Goal: Navigation & Orientation: Find specific page/section

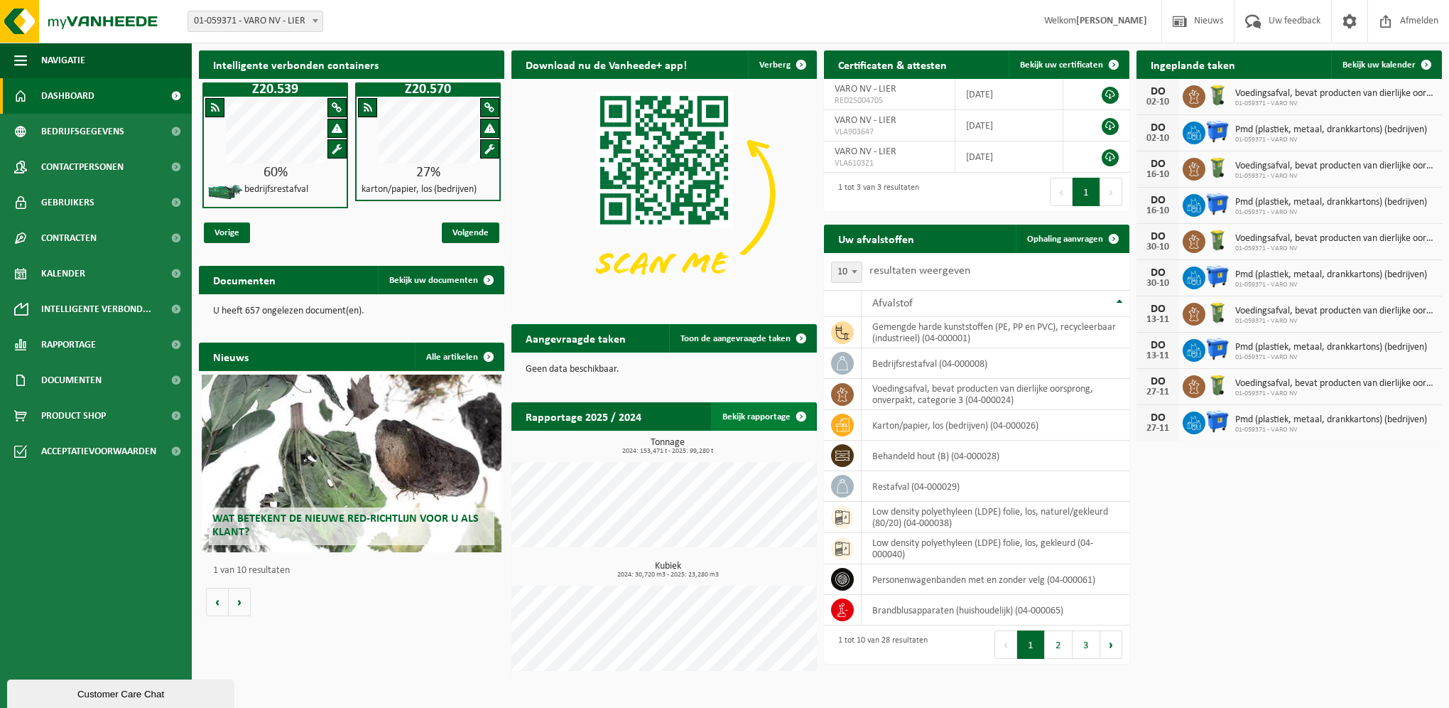
click at [790, 416] on span at bounding box center [801, 416] width 28 height 28
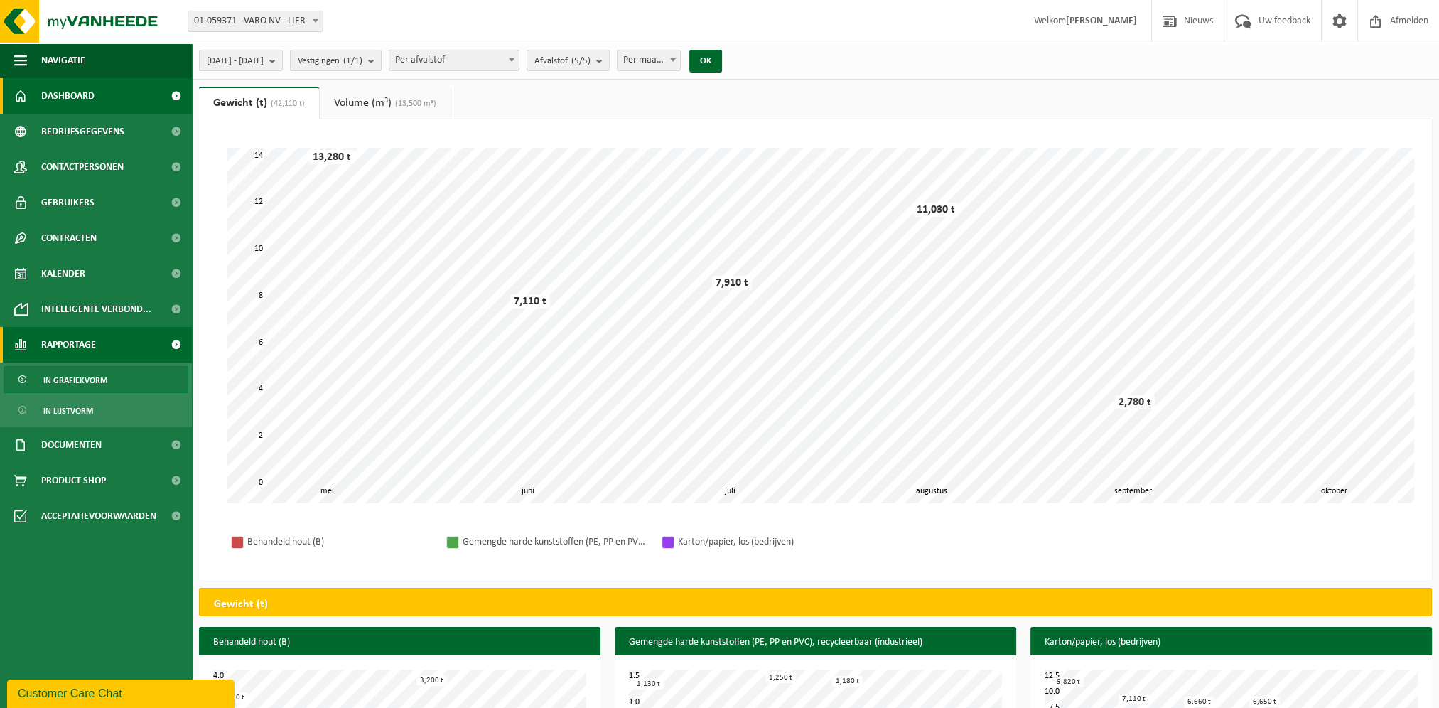
click at [120, 109] on link "Dashboard" at bounding box center [96, 96] width 192 height 36
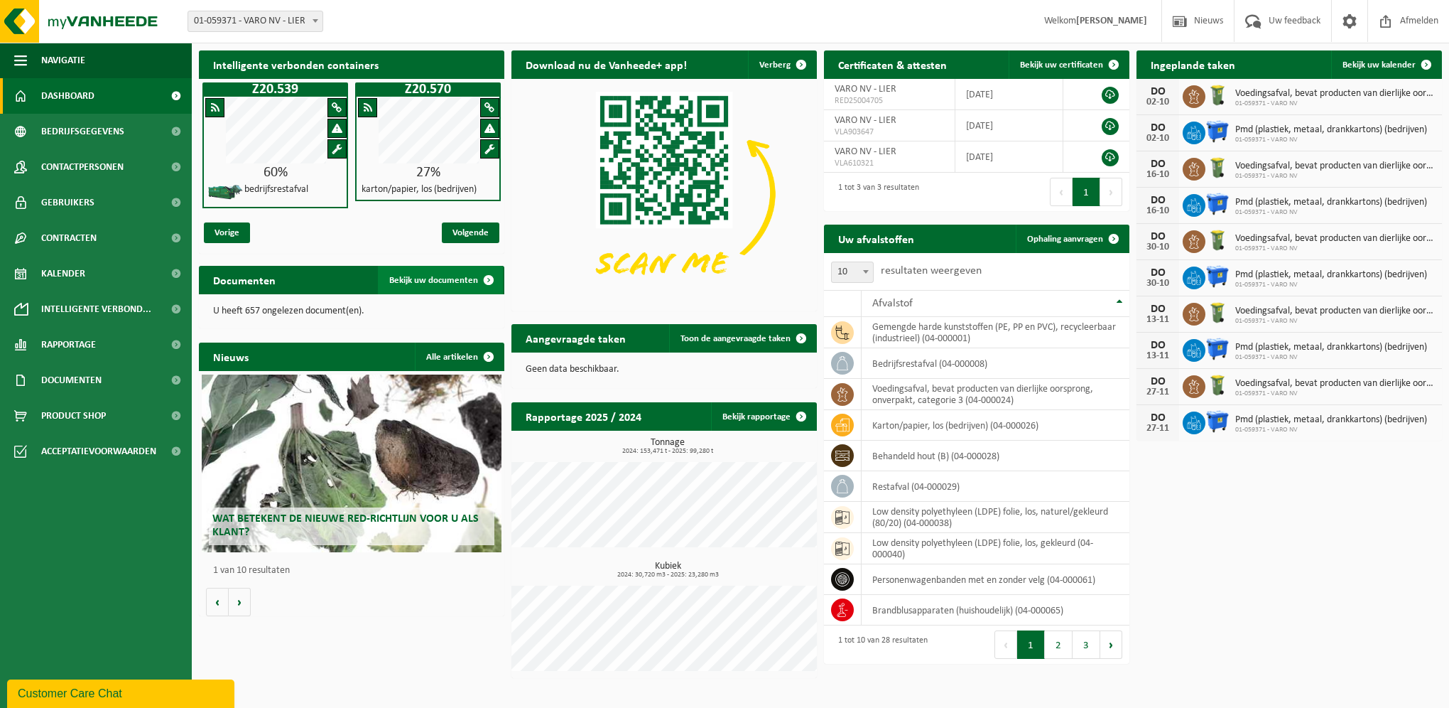
click at [462, 287] on link "Bekijk uw documenten" at bounding box center [440, 280] width 125 height 28
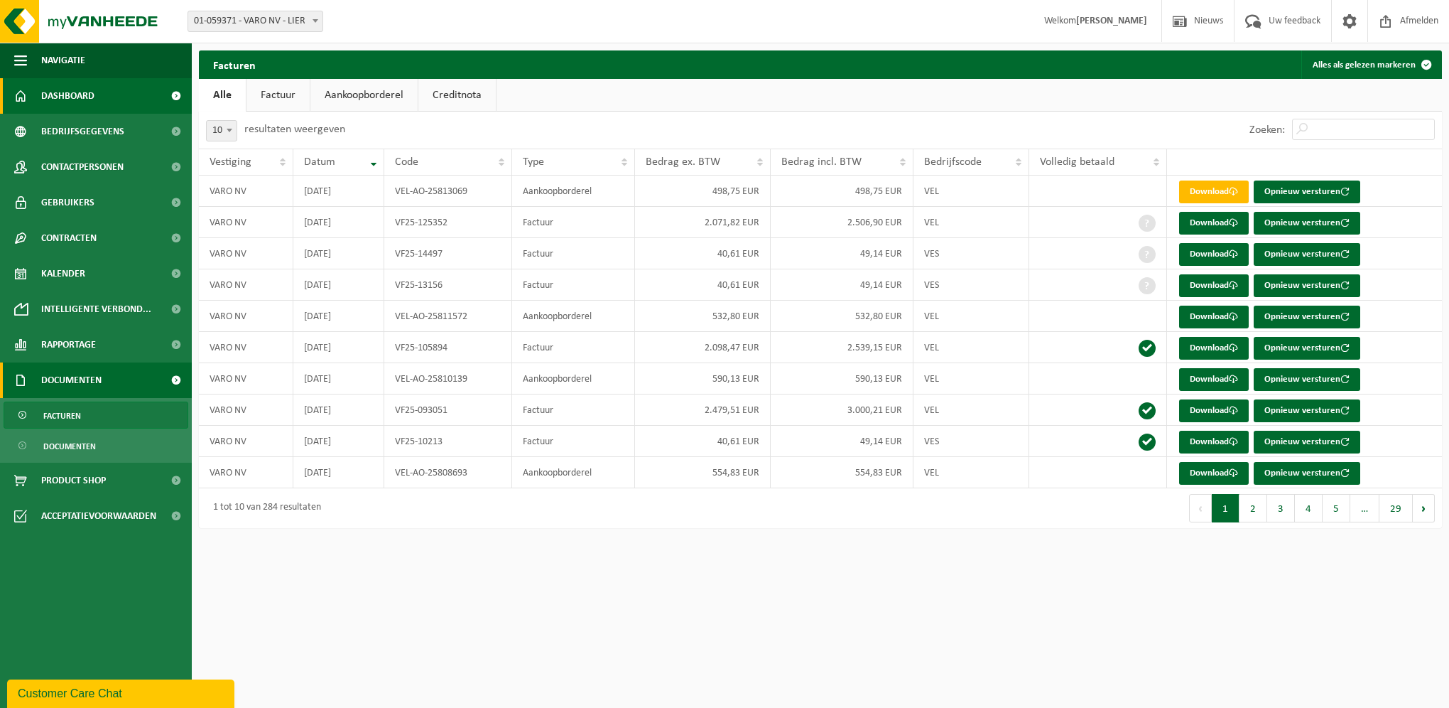
click at [85, 97] on span "Dashboard" at bounding box center [67, 96] width 53 height 36
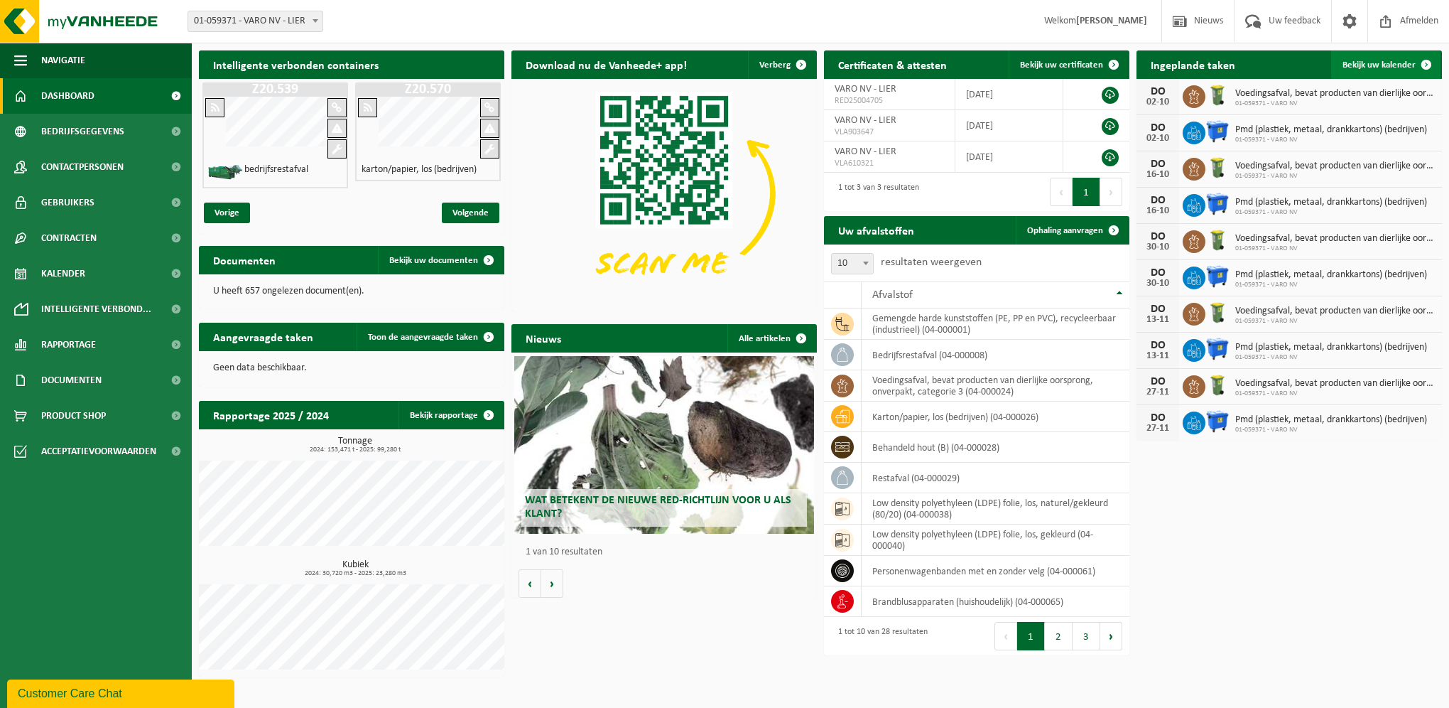
click at [1381, 68] on span "Bekijk uw kalender" at bounding box center [1379, 64] width 73 height 9
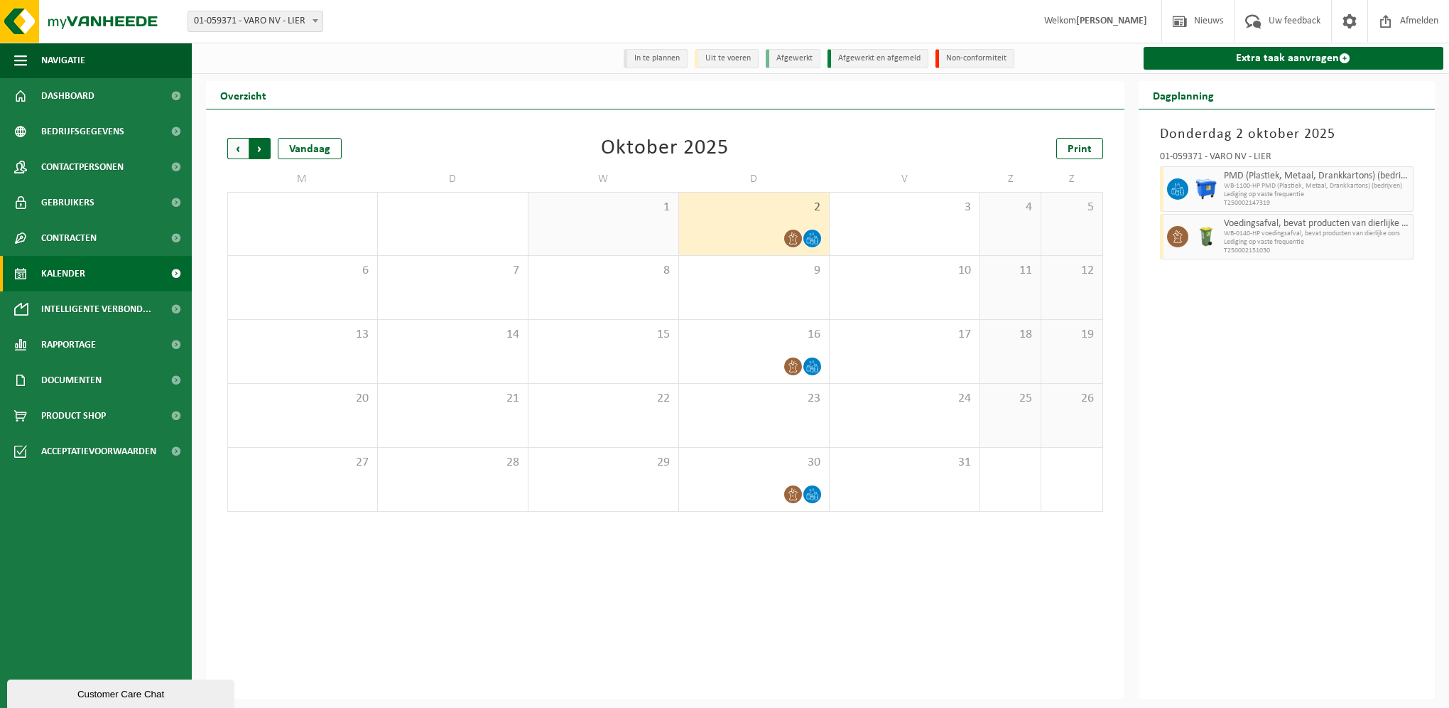
click at [233, 142] on span "Vorige" at bounding box center [237, 148] width 21 height 21
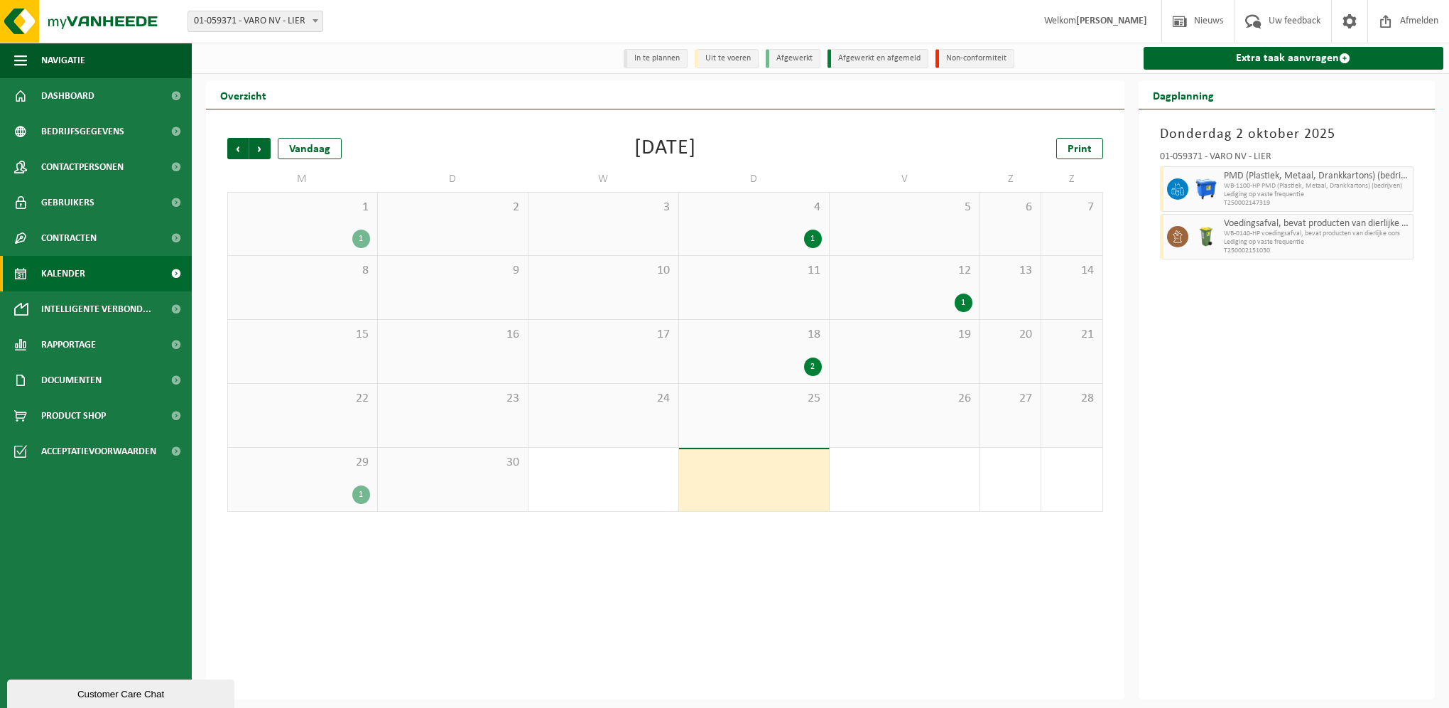
click at [358, 222] on div "1 1" at bounding box center [302, 224] width 149 height 63
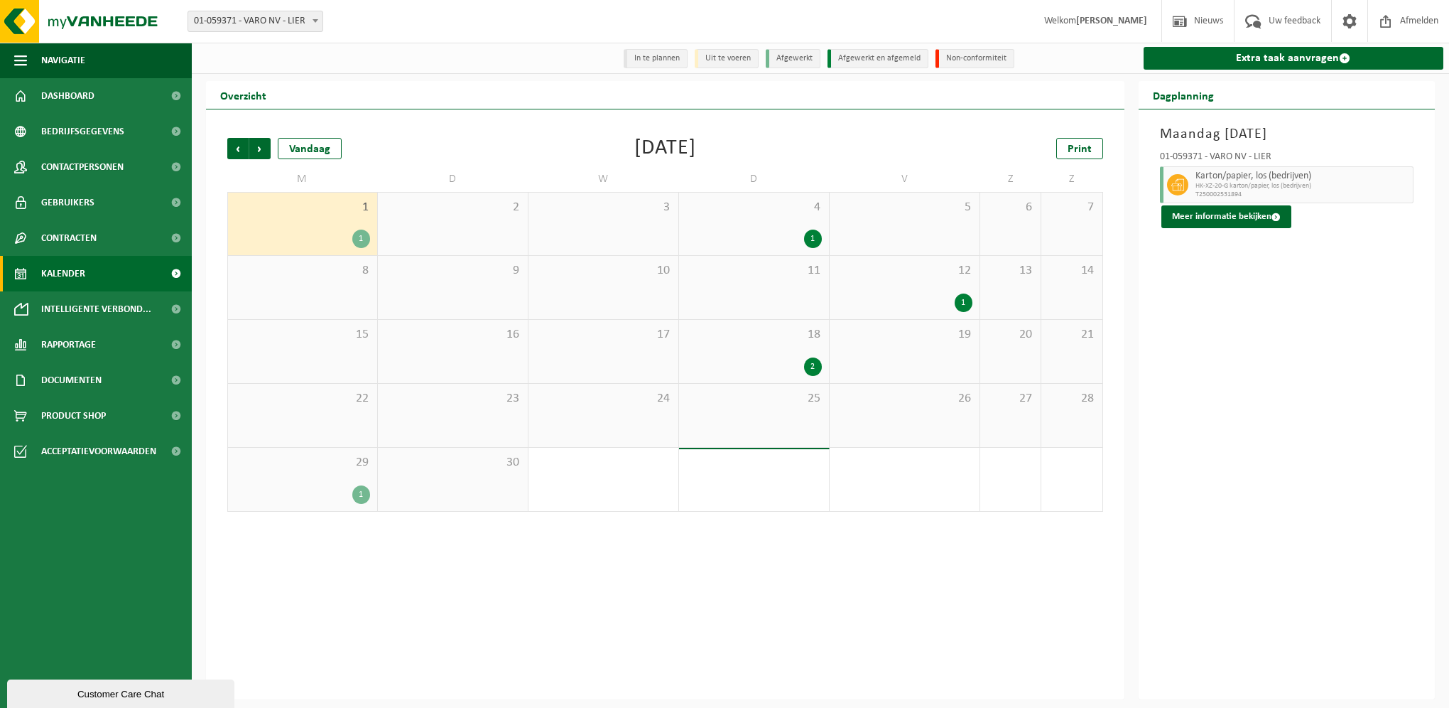
click at [797, 241] on div "1" at bounding box center [754, 238] width 136 height 18
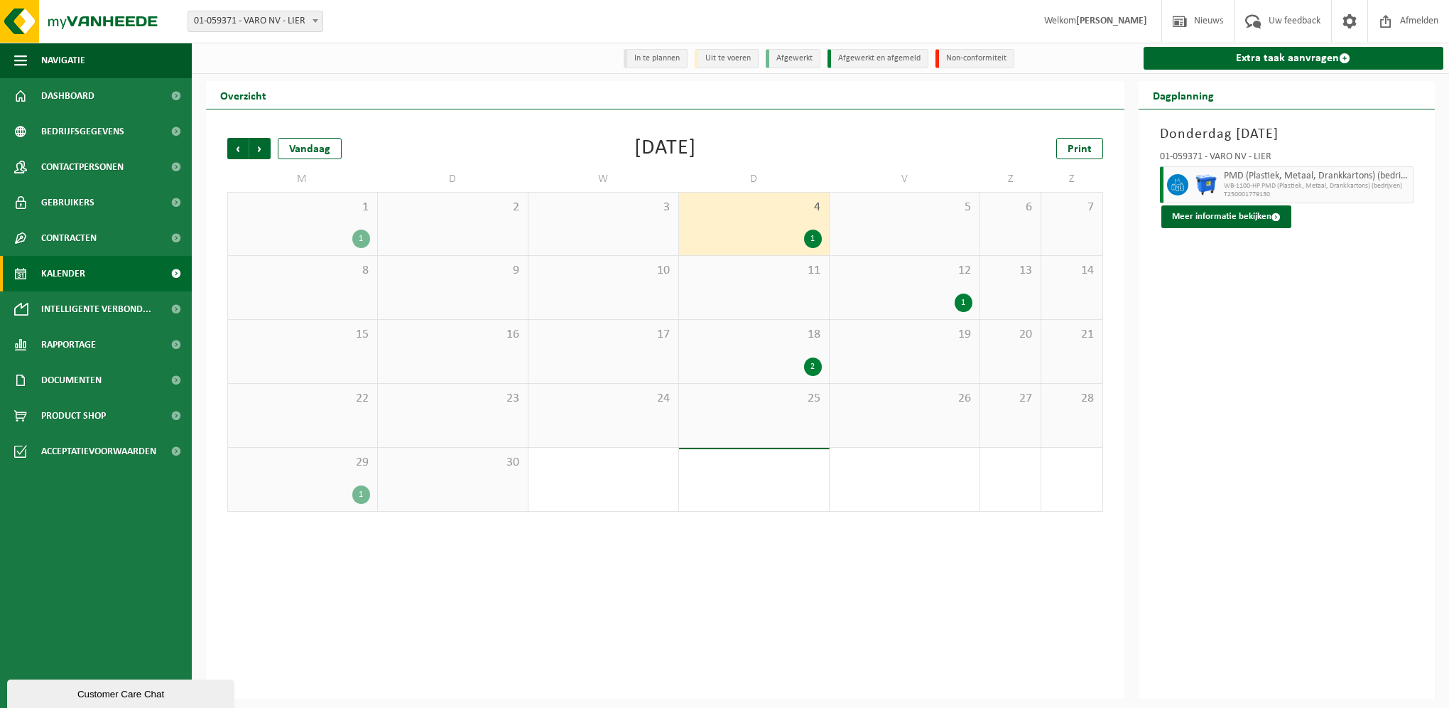
click at [955, 298] on div "1" at bounding box center [905, 302] width 136 height 18
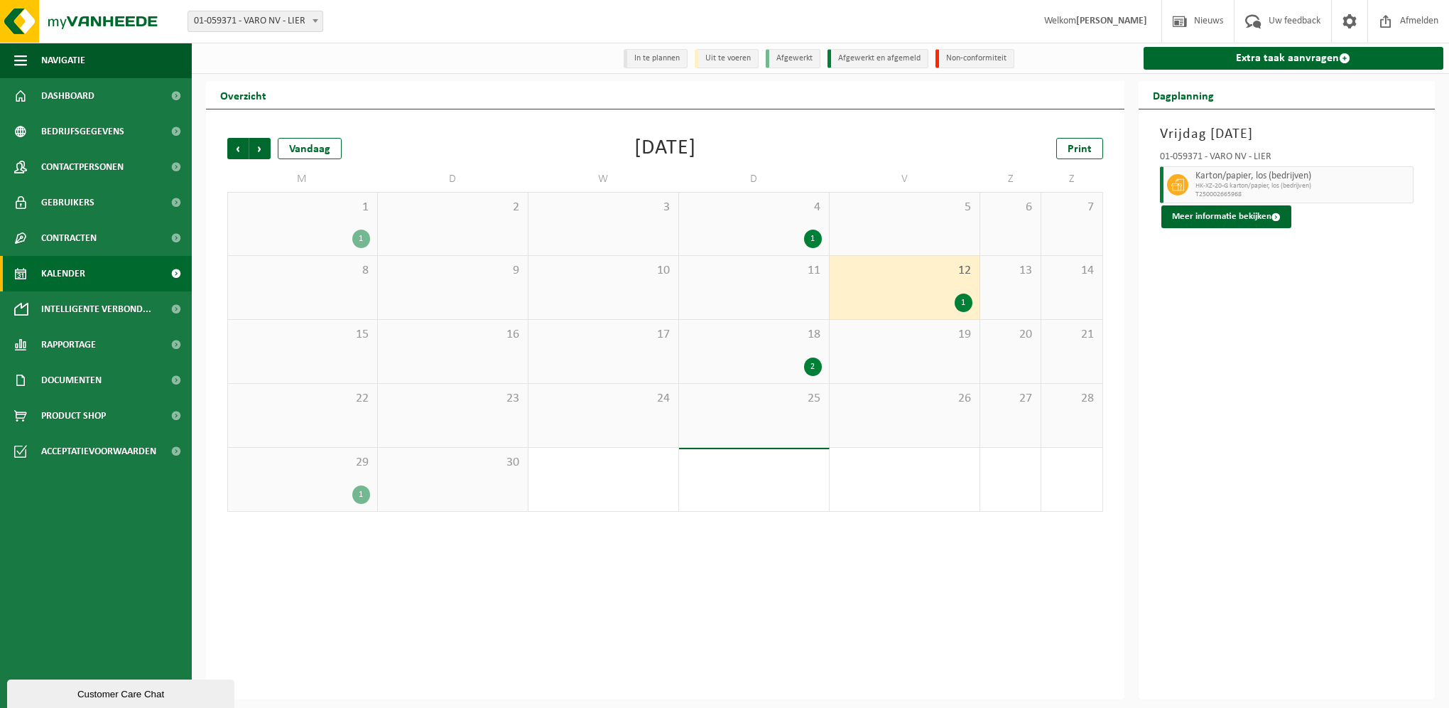
click at [360, 489] on div "1" at bounding box center [361, 494] width 18 height 18
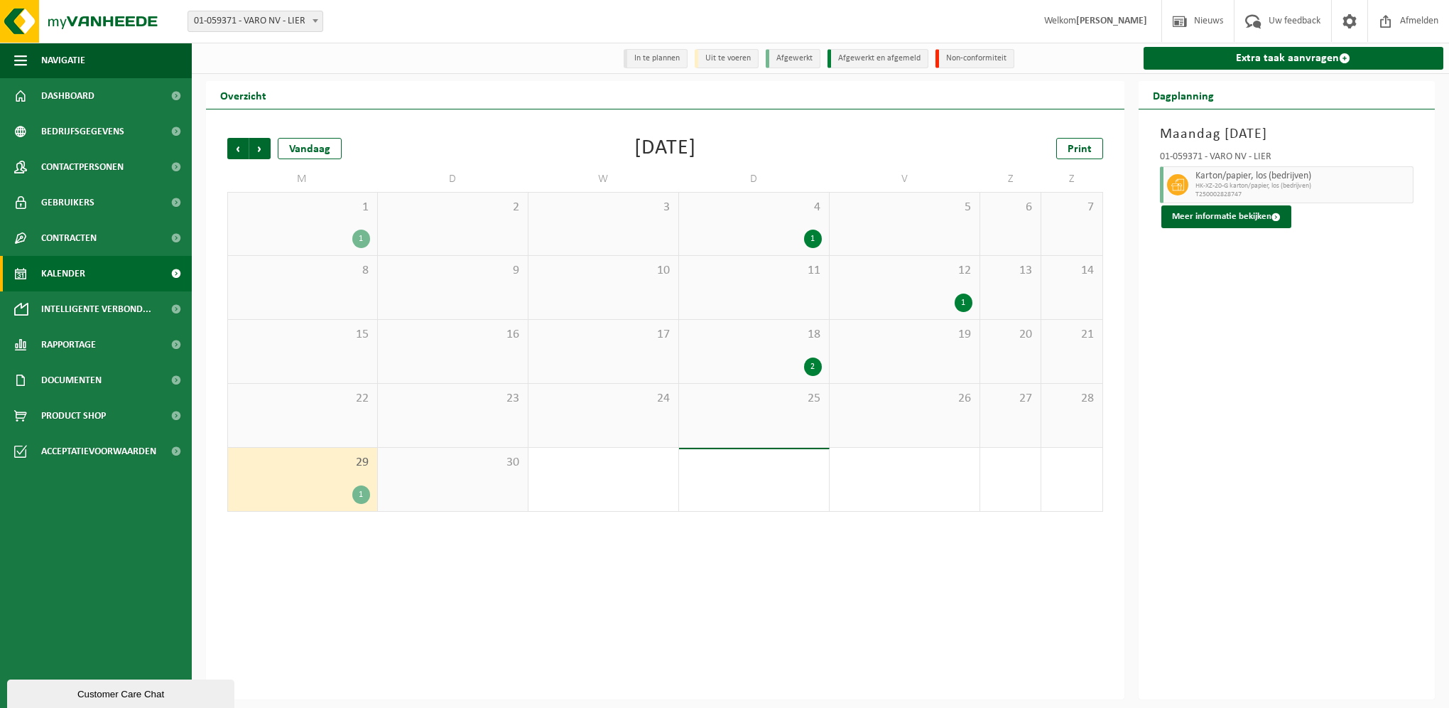
click at [815, 355] on div "18 2" at bounding box center [754, 351] width 150 height 63
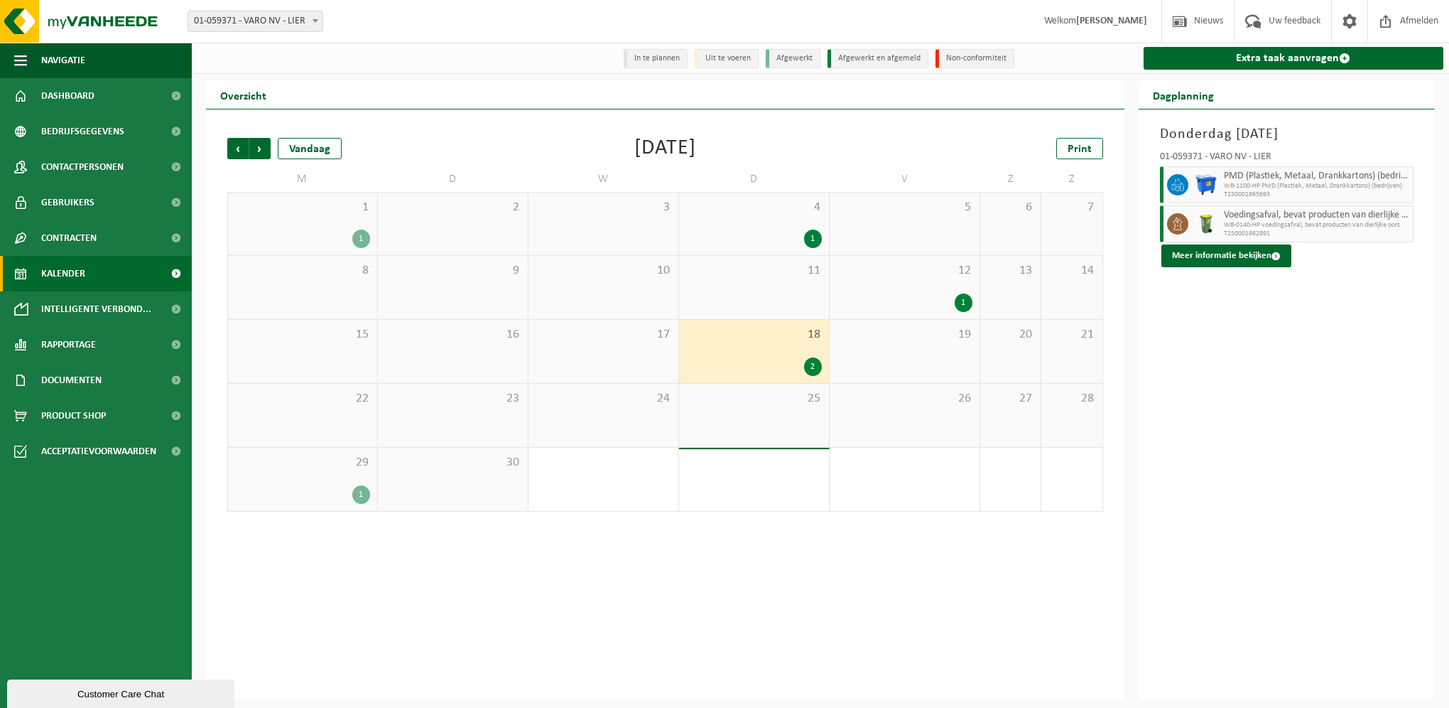
click at [875, 355] on div "19" at bounding box center [905, 351] width 150 height 63
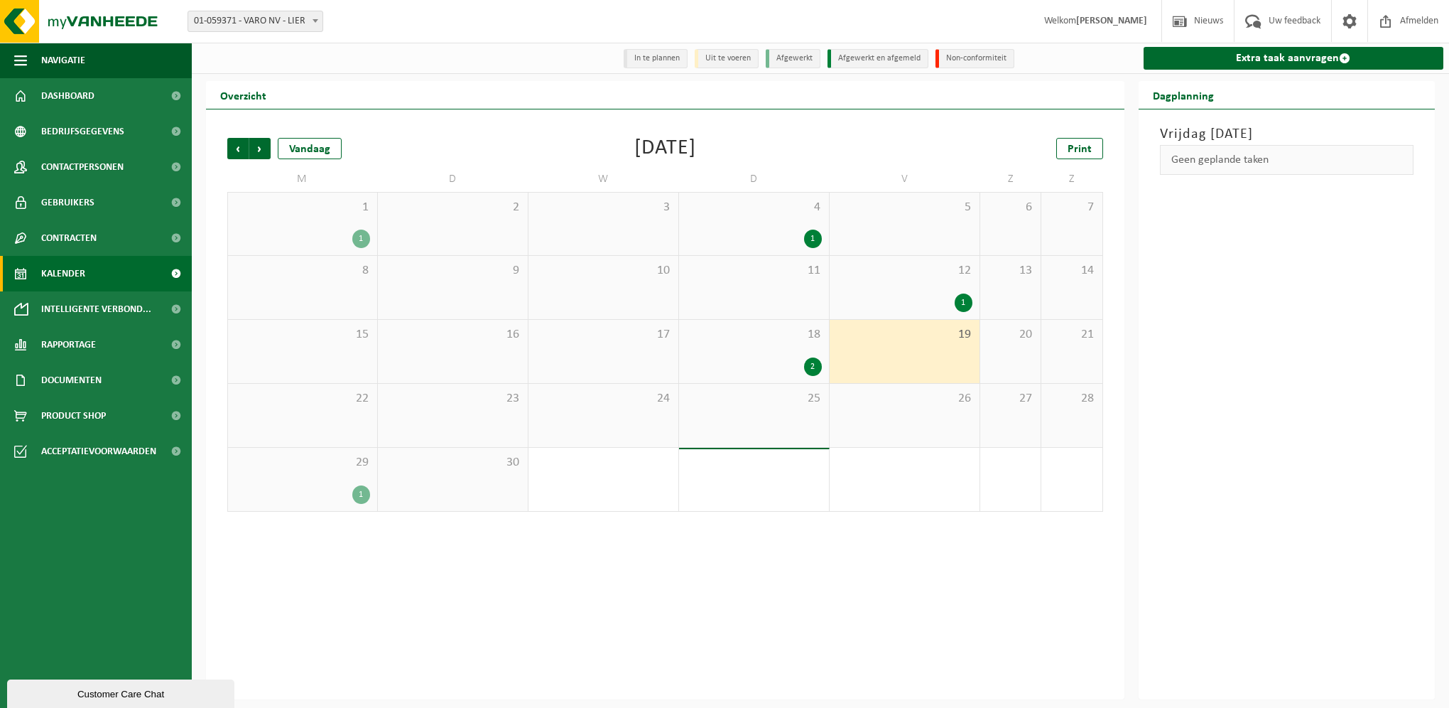
click at [816, 355] on div "18 2" at bounding box center [754, 351] width 150 height 63
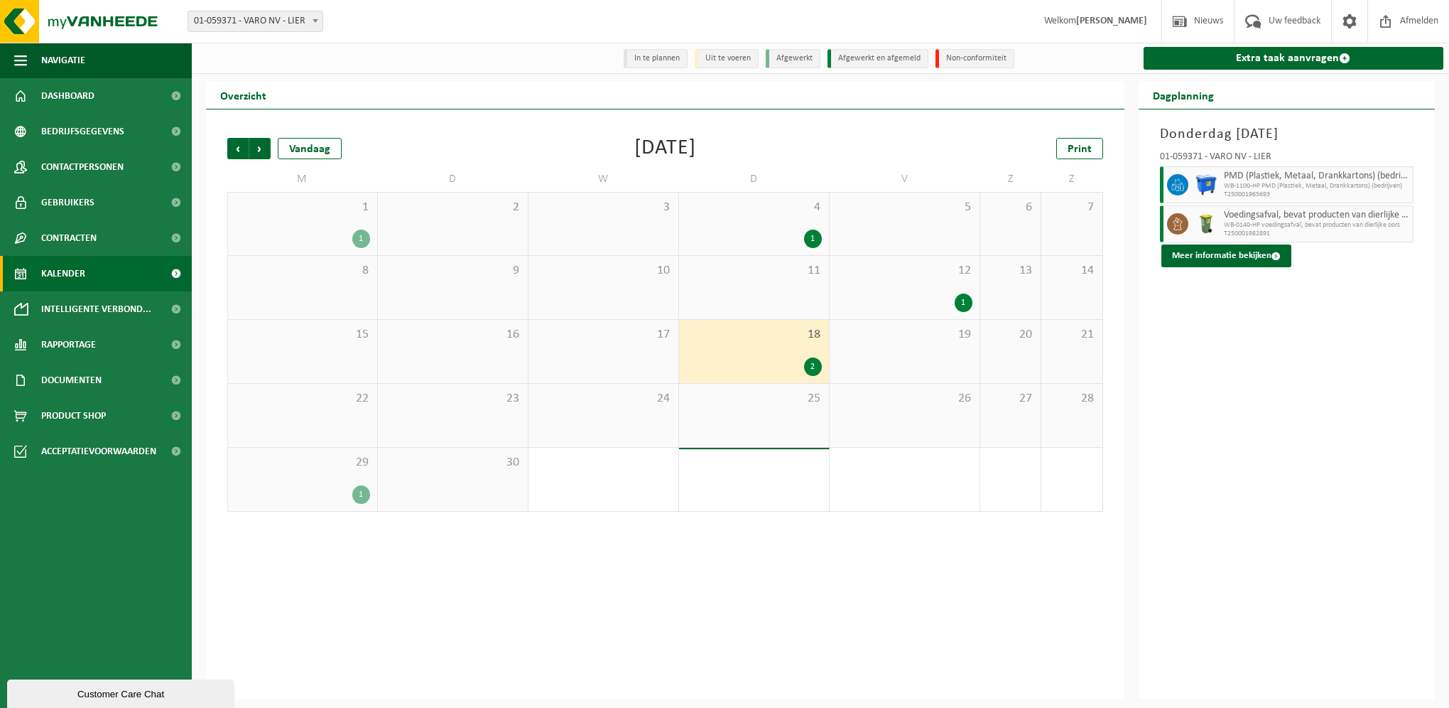
click at [797, 227] on div "4 1" at bounding box center [754, 224] width 150 height 63
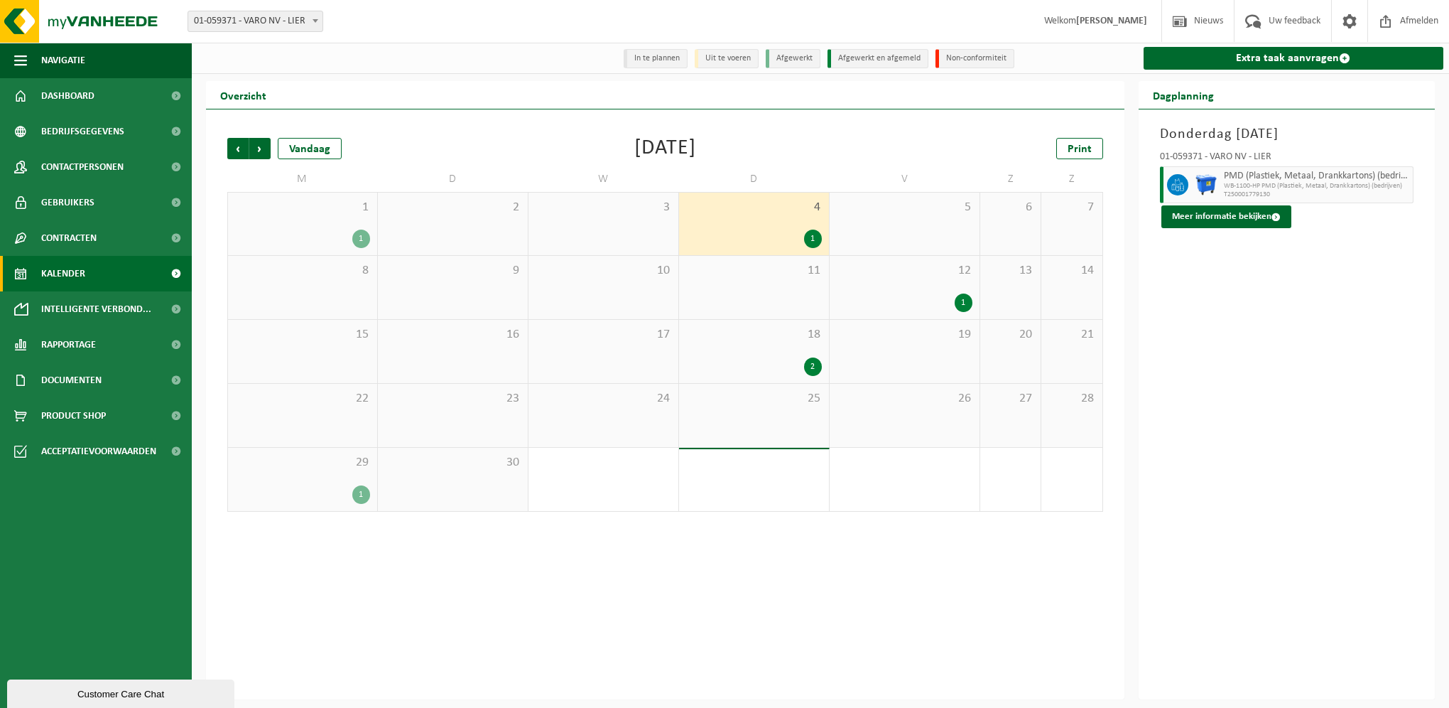
click at [941, 289] on div "12 1" at bounding box center [905, 287] width 150 height 63
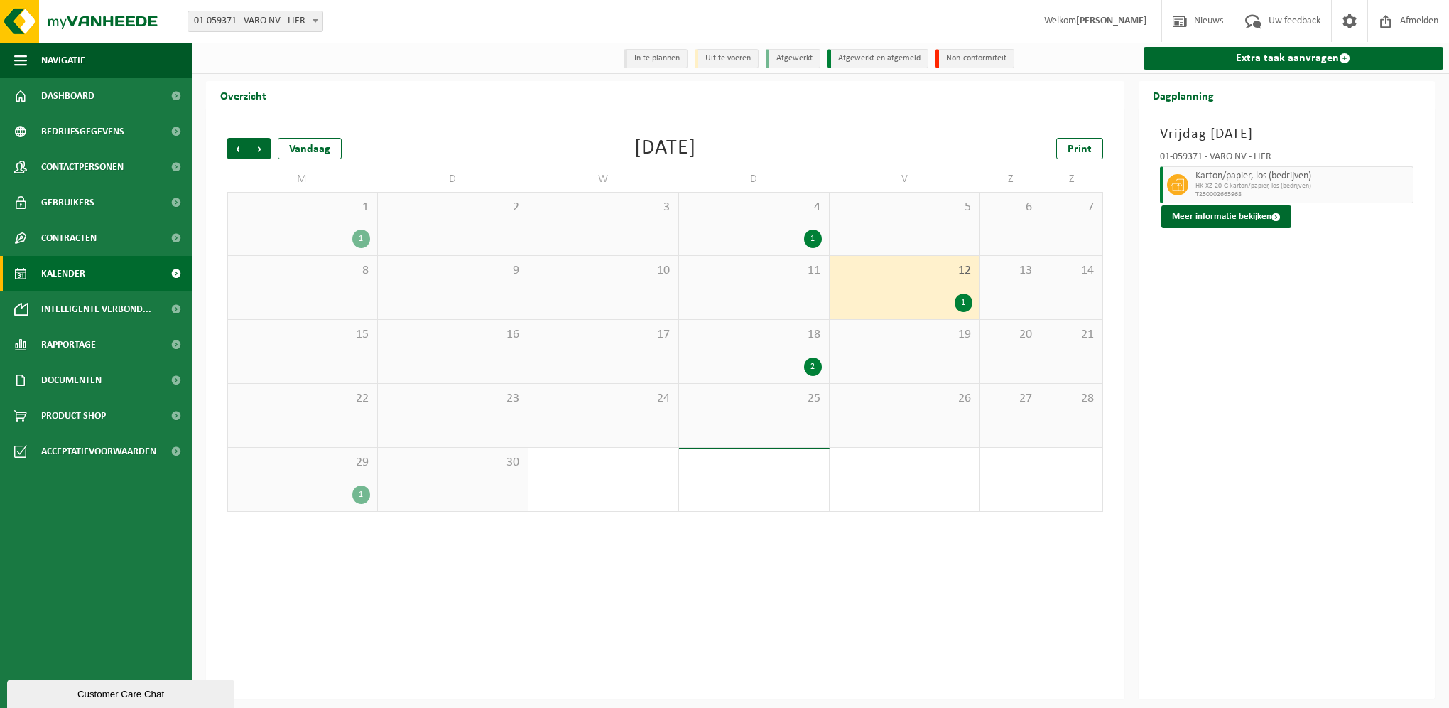
click at [378, 227] on div "2" at bounding box center [453, 224] width 150 height 63
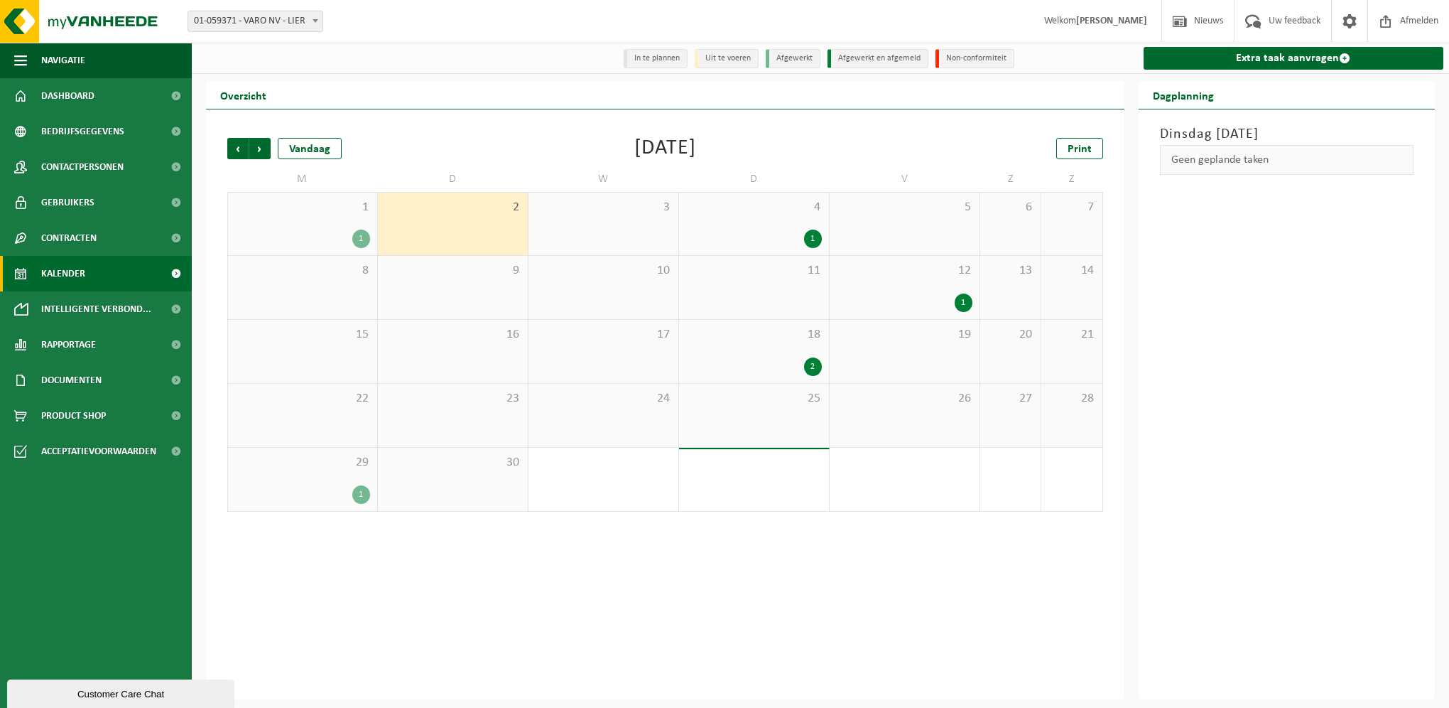
click at [353, 500] on div "1" at bounding box center [361, 494] width 18 height 18
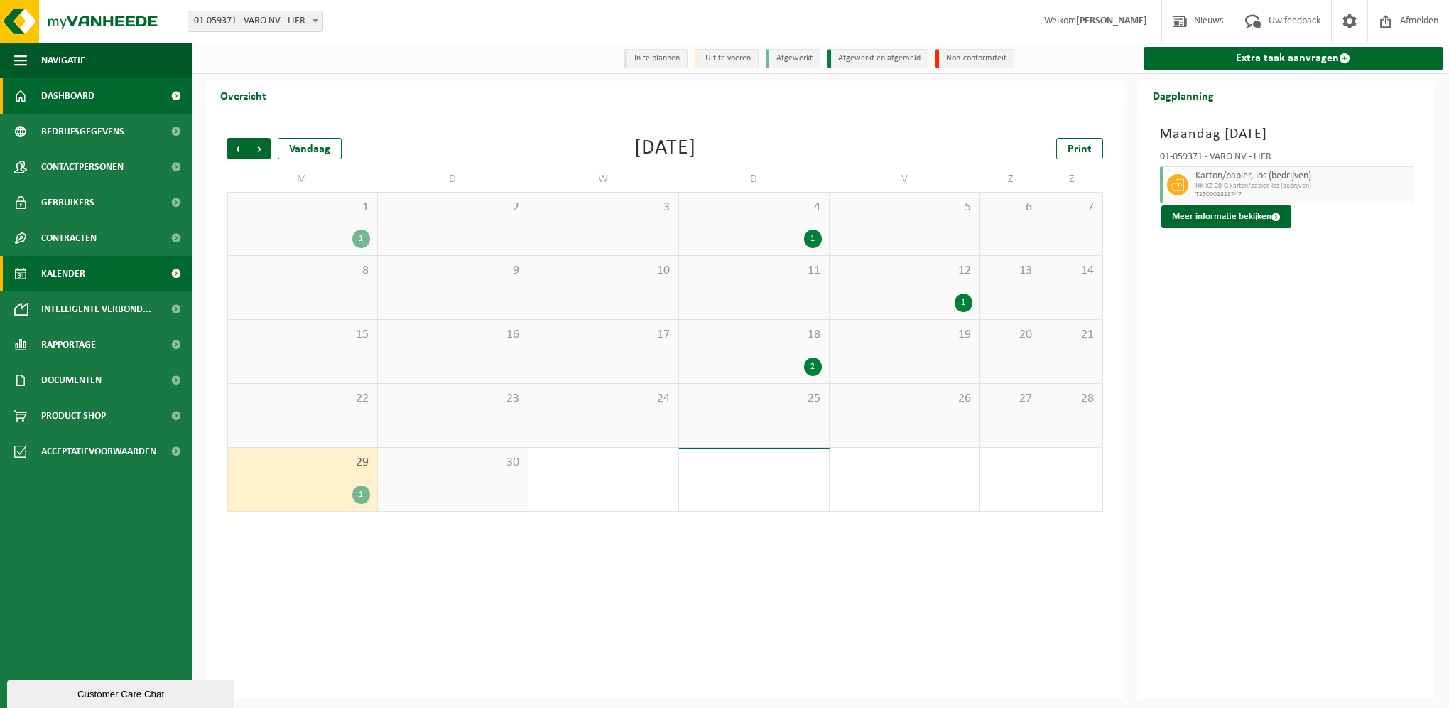
click at [113, 104] on link "Dashboard" at bounding box center [96, 96] width 192 height 36
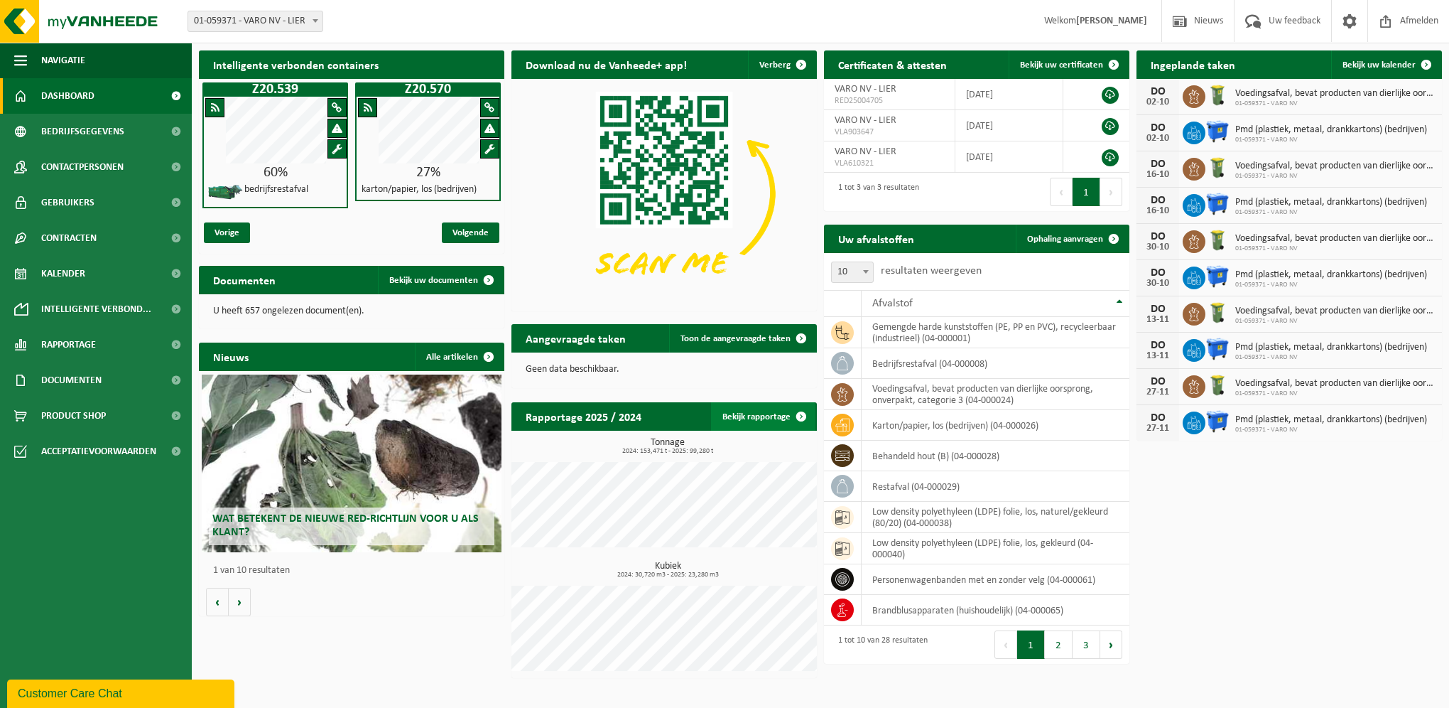
click at [779, 413] on link "Bekijk rapportage" at bounding box center [763, 416] width 104 height 28
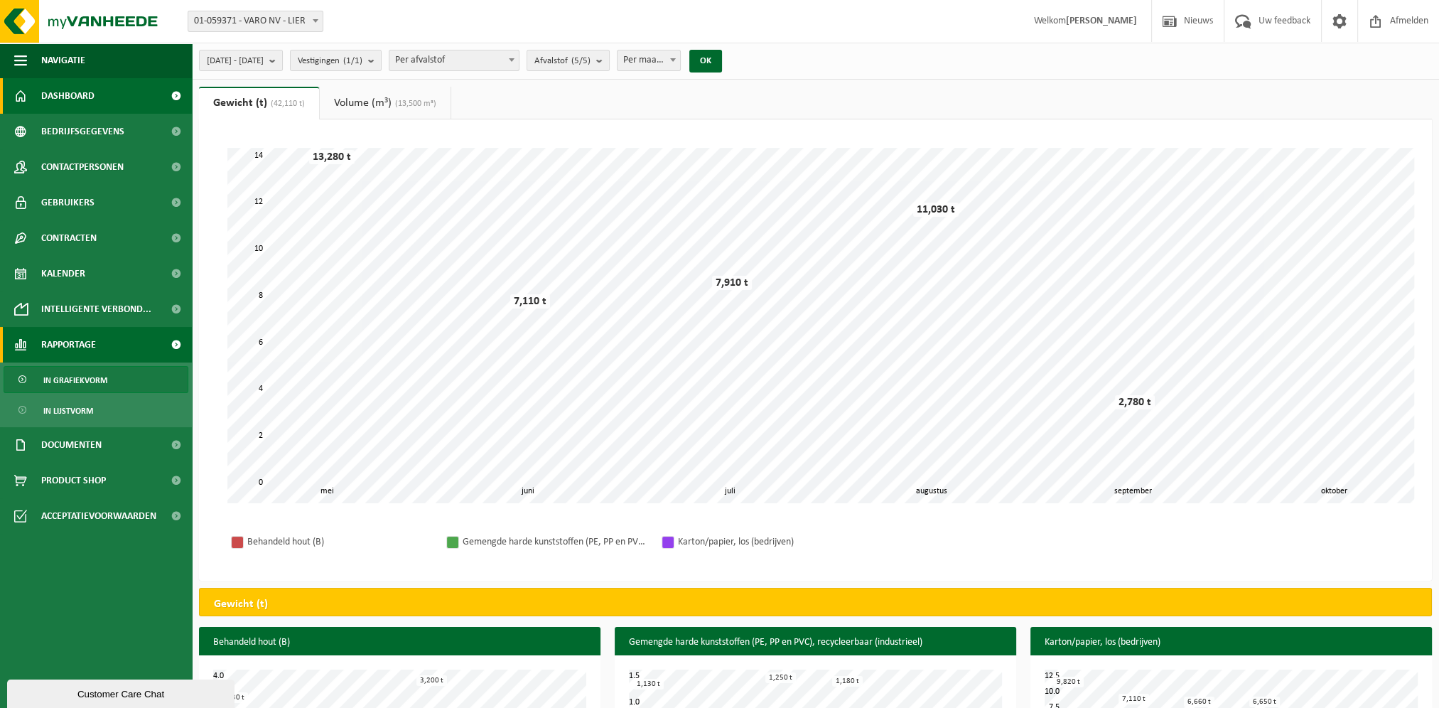
click at [142, 94] on link "Dashboard" at bounding box center [96, 96] width 192 height 36
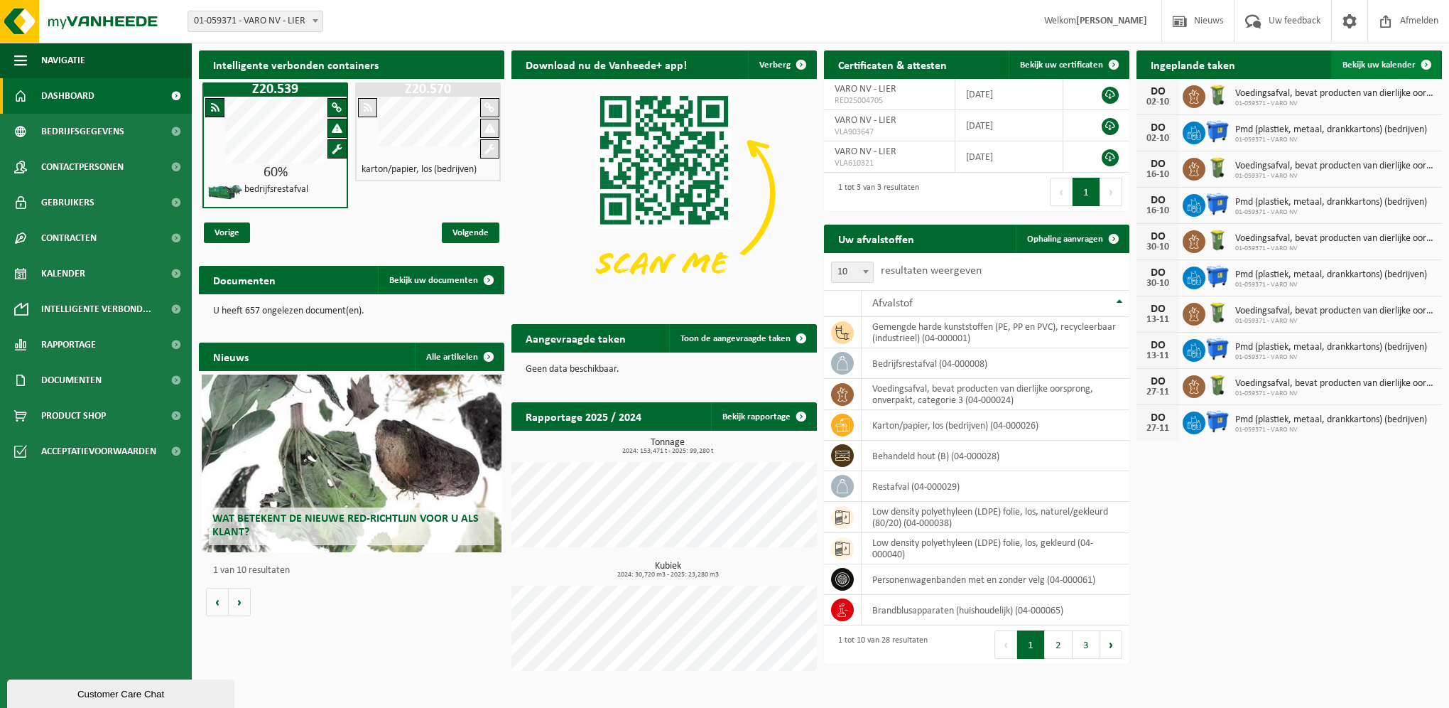
click at [1421, 59] on span at bounding box center [1426, 64] width 28 height 28
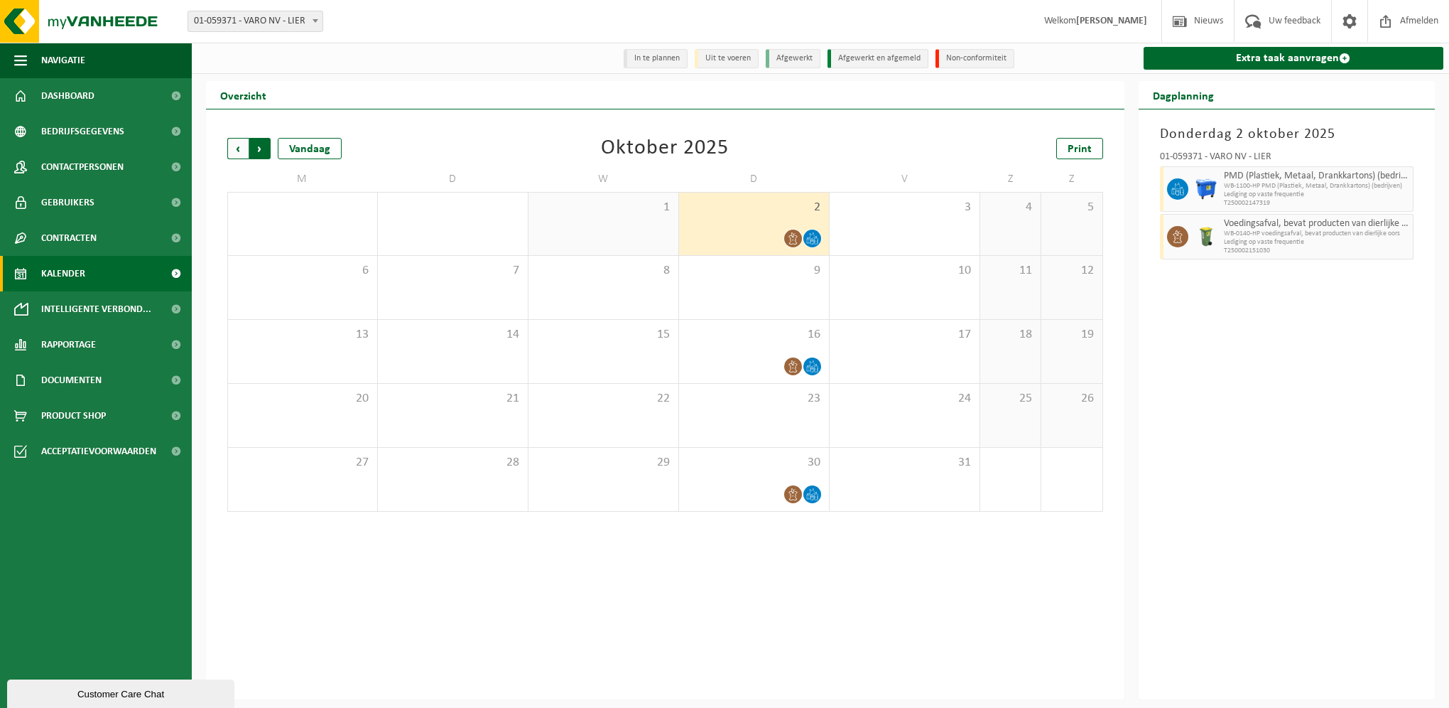
click at [237, 145] on span "Vorige" at bounding box center [237, 148] width 21 height 21
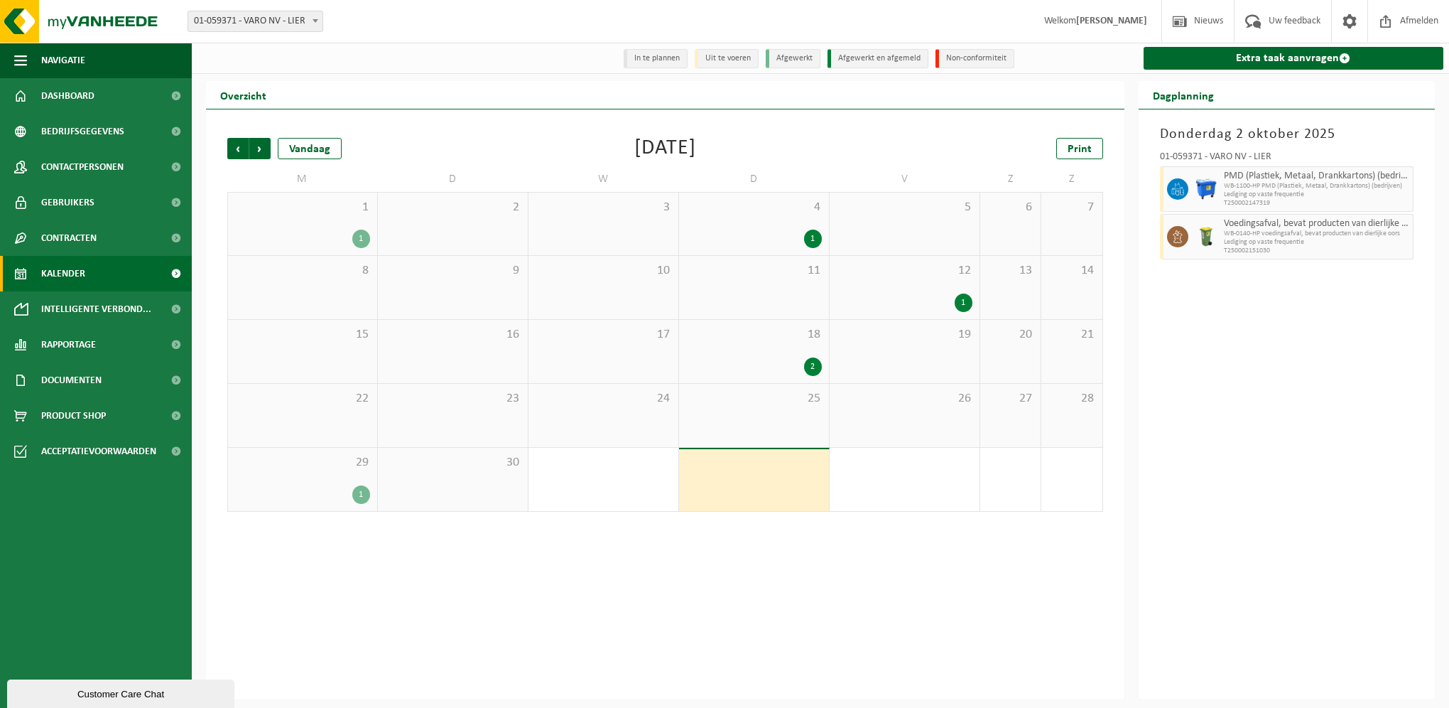
click at [799, 233] on div "1" at bounding box center [754, 238] width 136 height 18
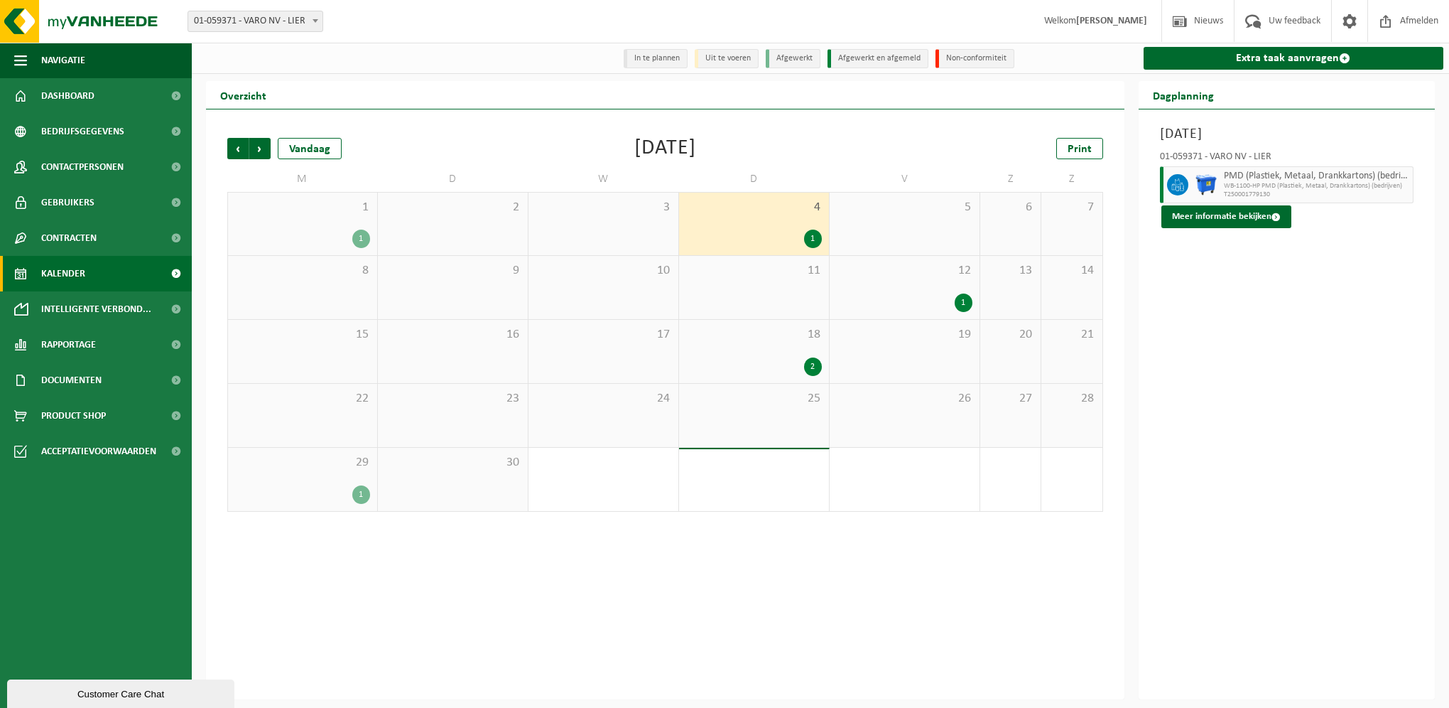
click at [799, 358] on div "18 2" at bounding box center [754, 351] width 150 height 63
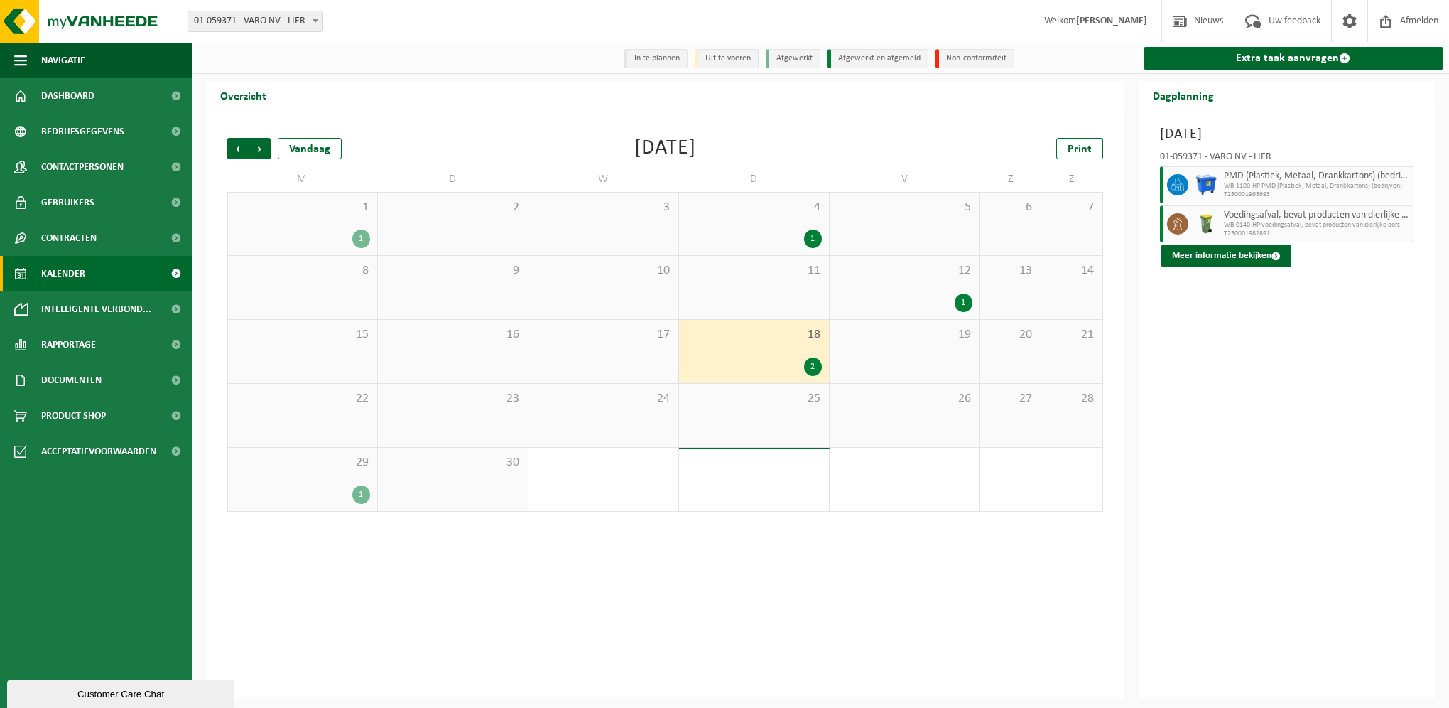
click at [941, 301] on div "1" at bounding box center [905, 302] width 136 height 18
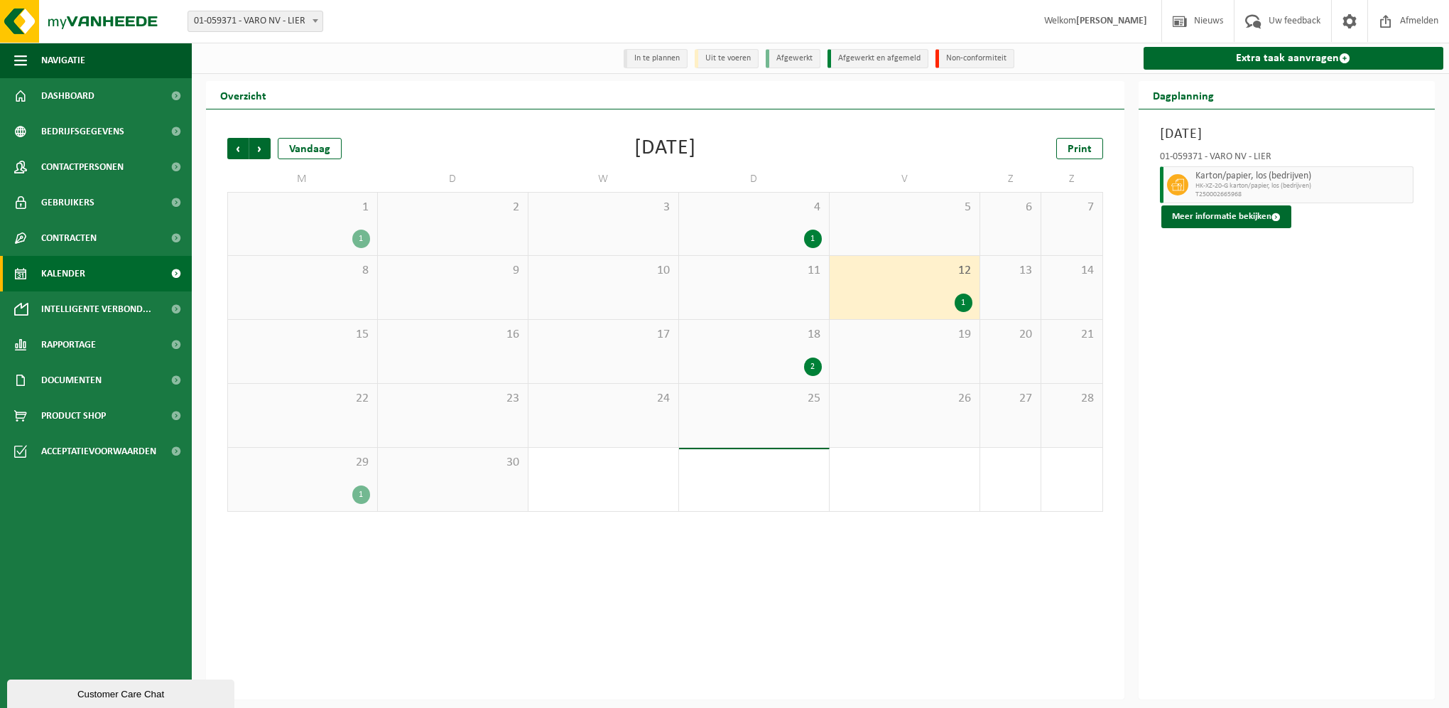
click at [355, 482] on div "29 1" at bounding box center [302, 479] width 149 height 63
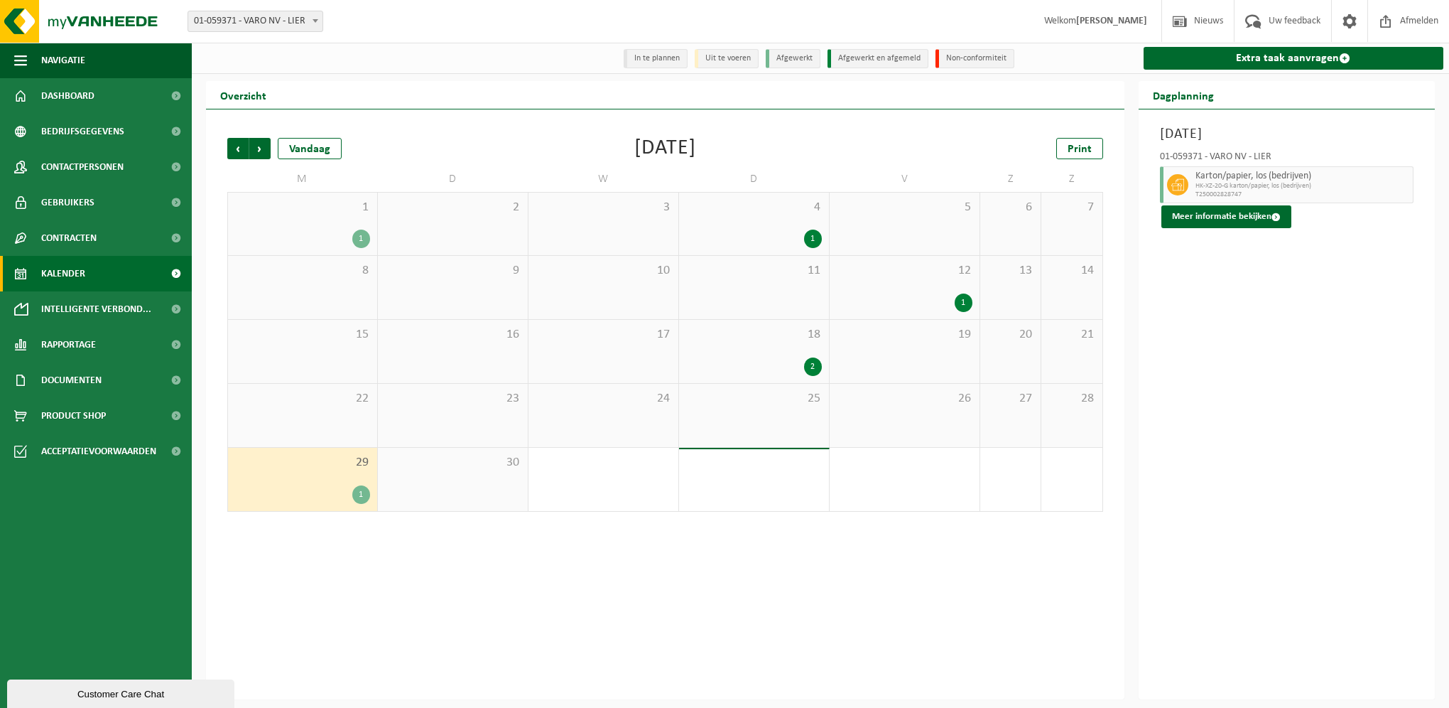
click at [359, 220] on div "1 1" at bounding box center [302, 224] width 149 height 63
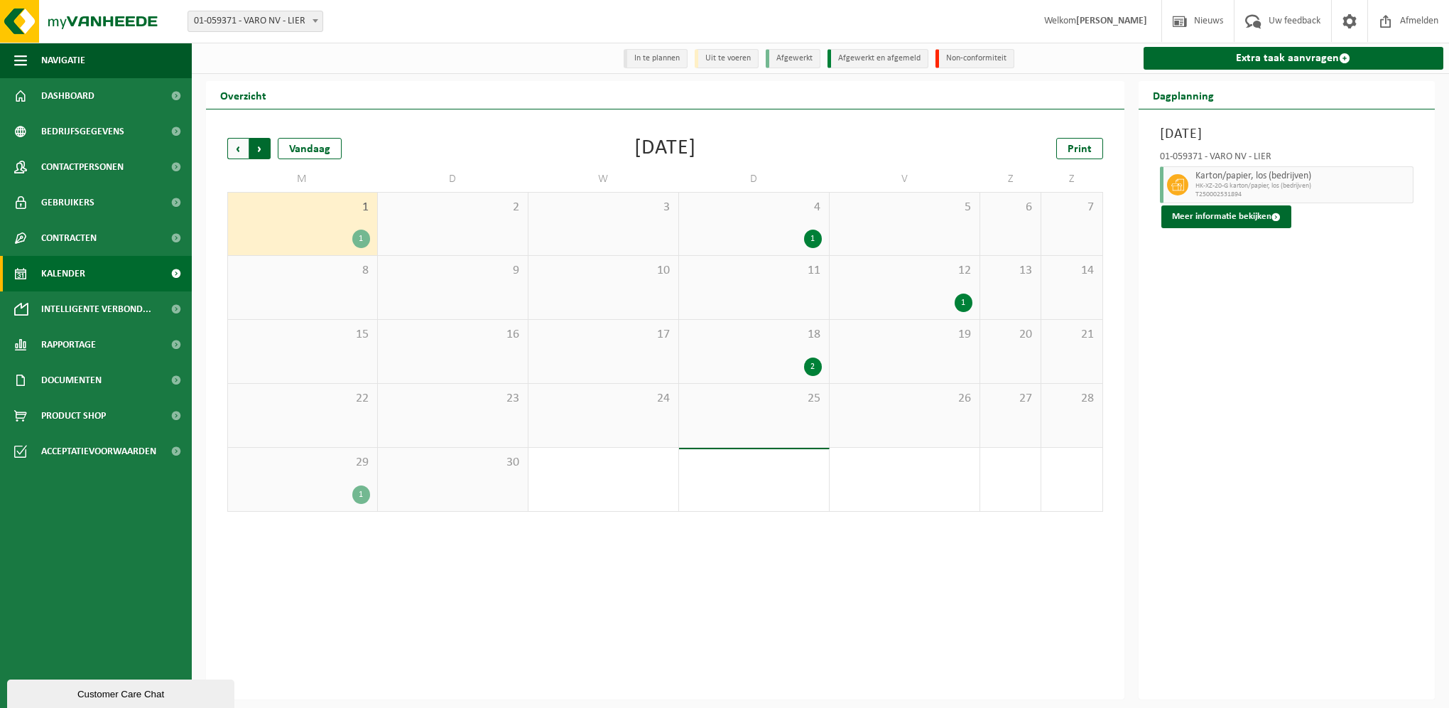
click at [239, 142] on span "Vorige" at bounding box center [237, 148] width 21 height 21
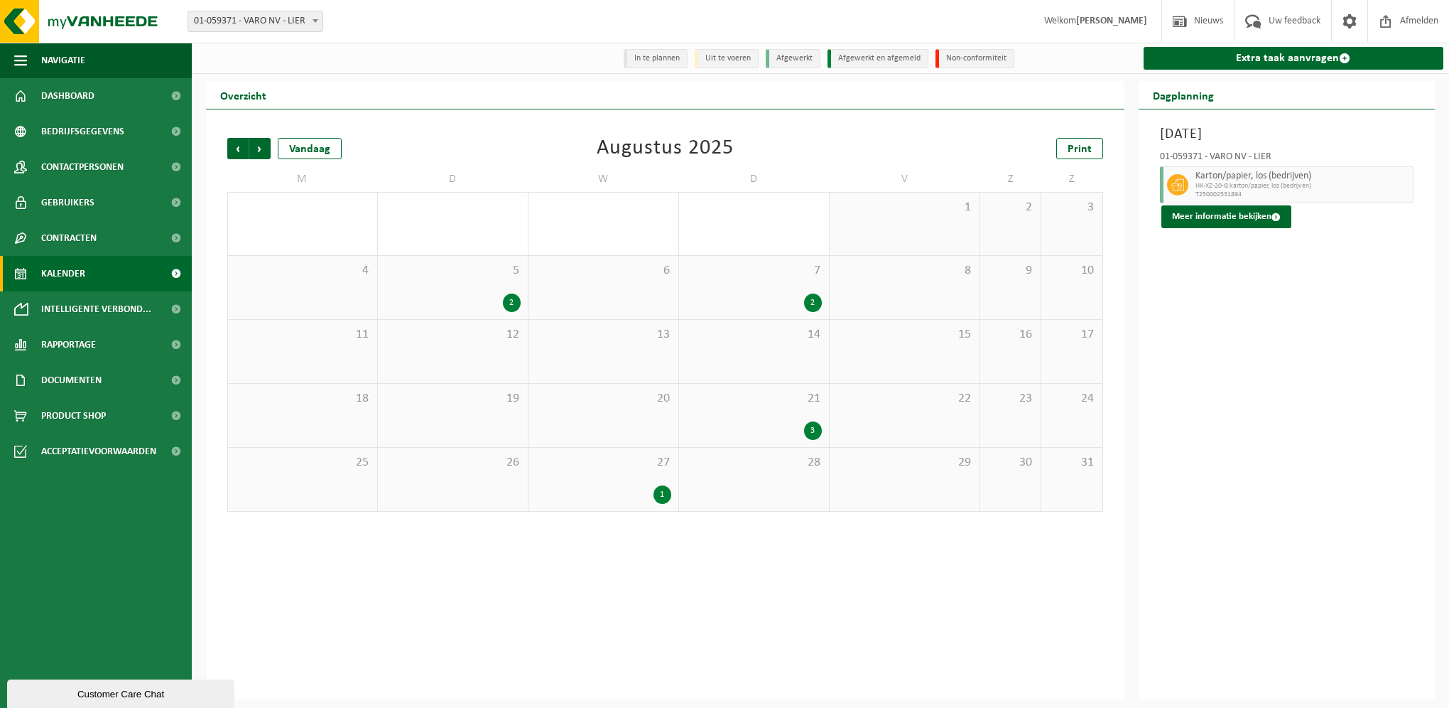
click at [501, 293] on div "5 2" at bounding box center [453, 287] width 150 height 63
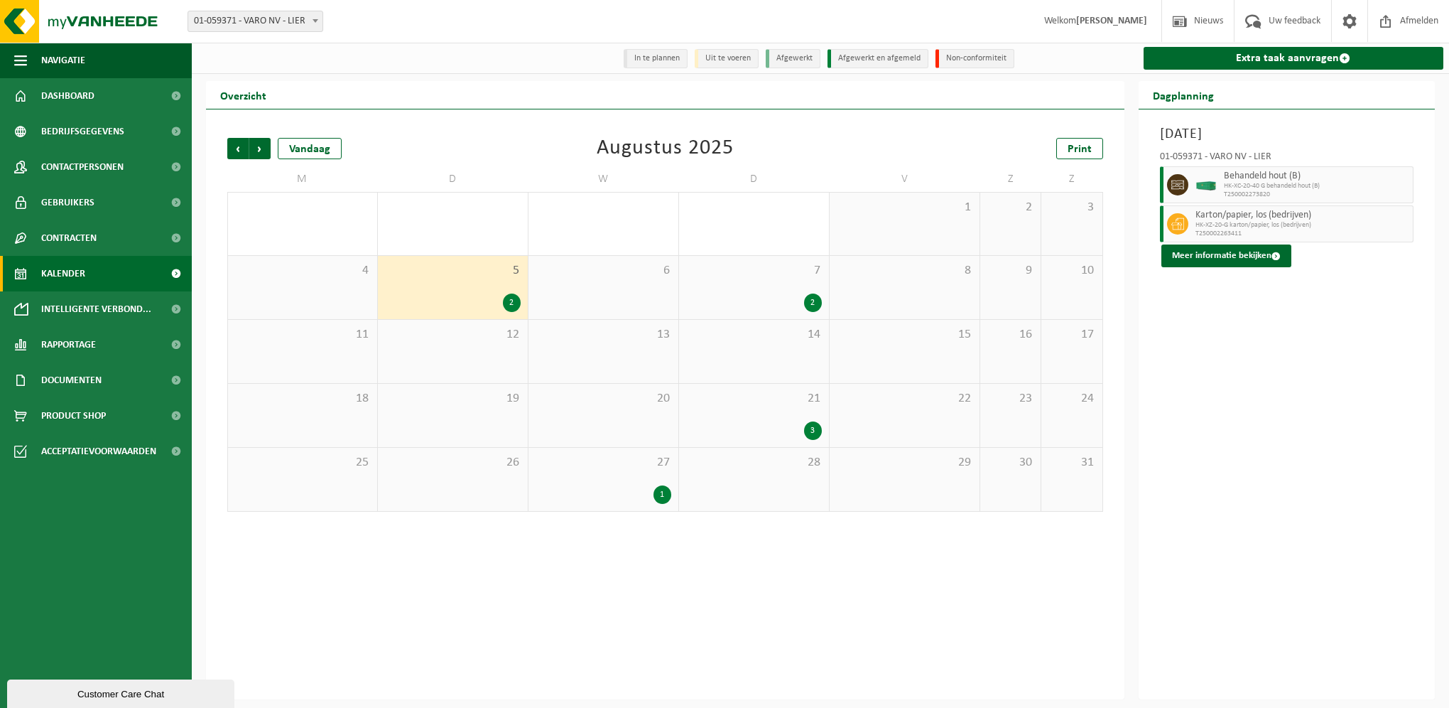
click at [790, 296] on div "2" at bounding box center [754, 302] width 136 height 18
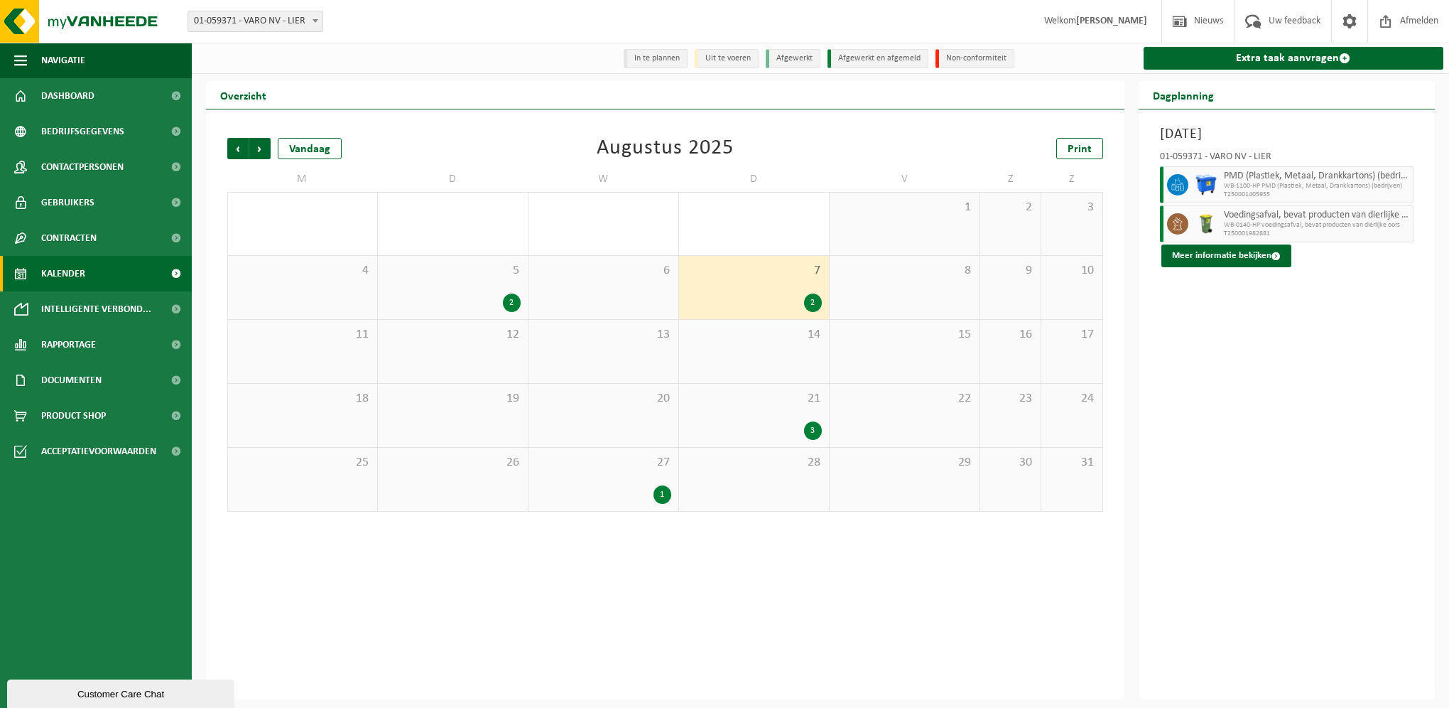
click at [785, 412] on div "21 3" at bounding box center [754, 415] width 150 height 63
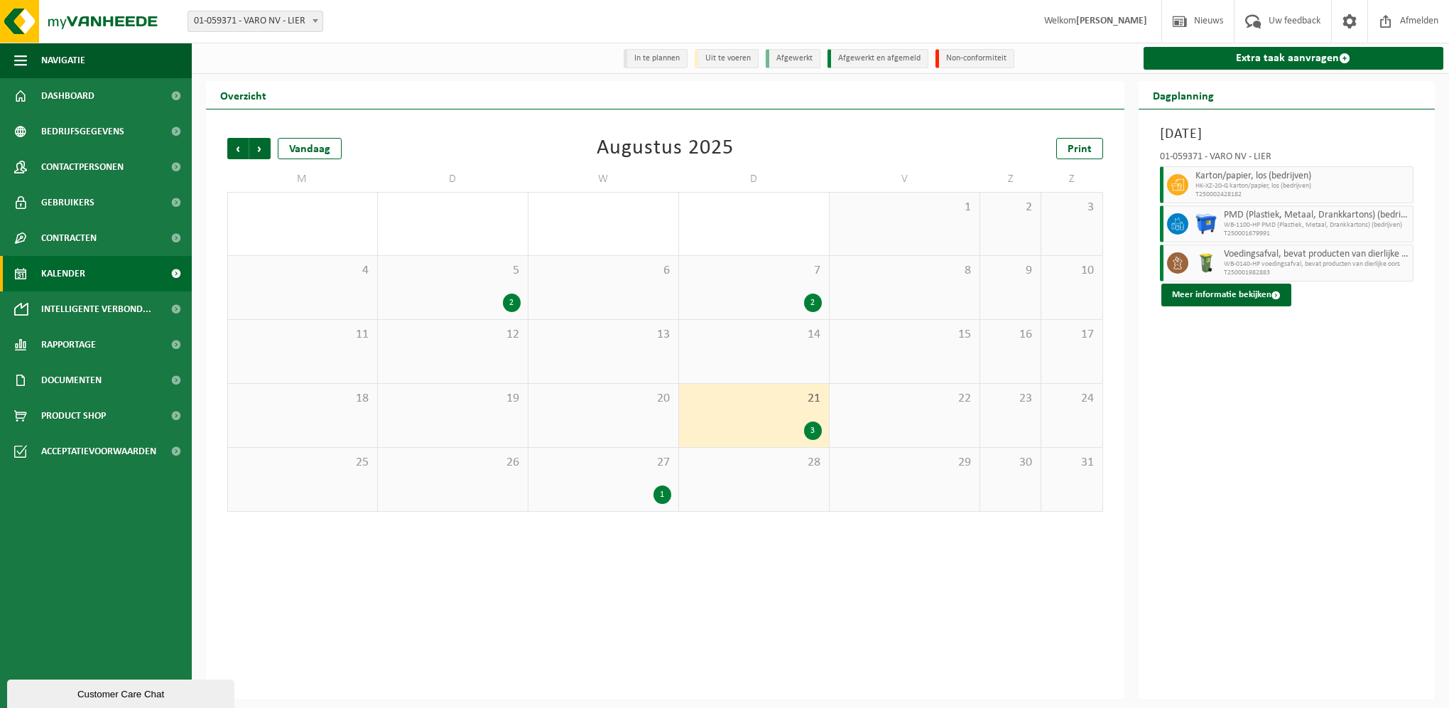
click at [663, 490] on div "1" at bounding box center [663, 494] width 18 height 18
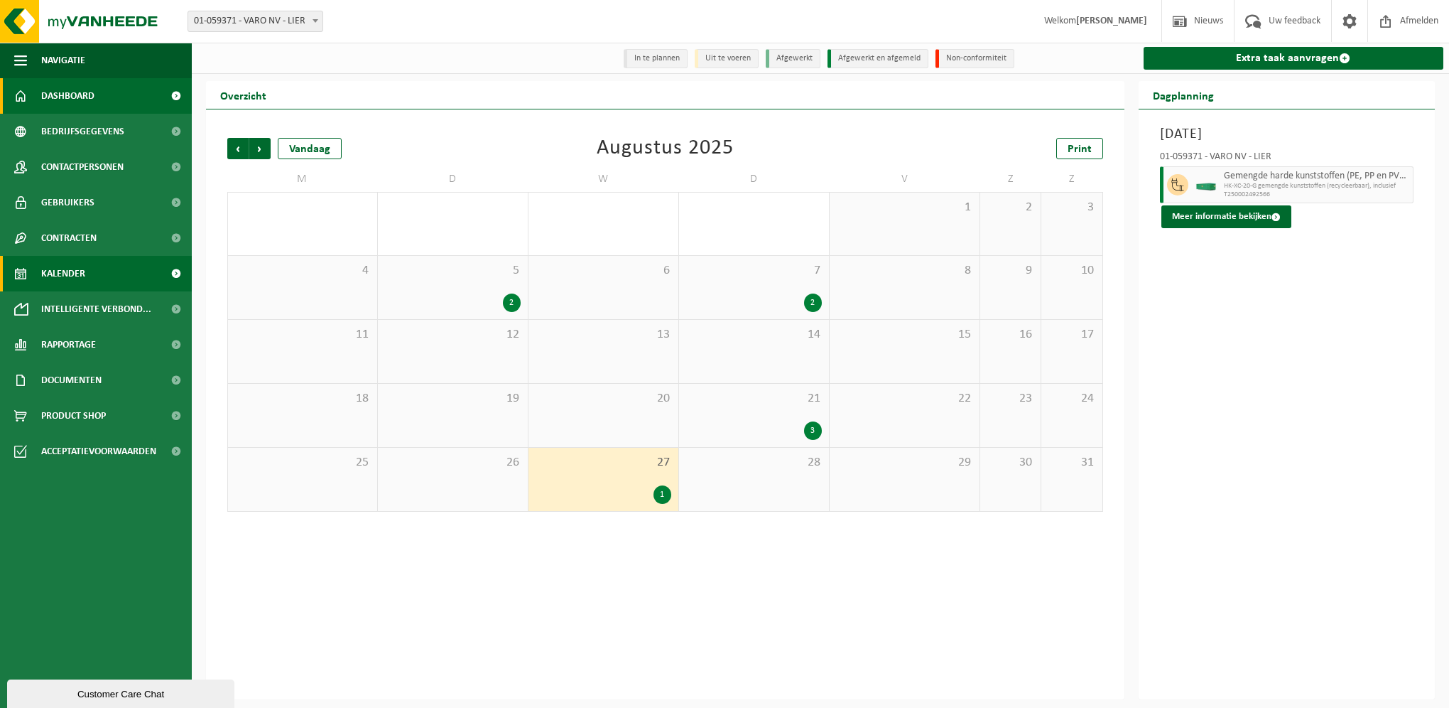
click at [88, 97] on span "Dashboard" at bounding box center [67, 96] width 53 height 36
